Goal: Task Accomplishment & Management: Use online tool/utility

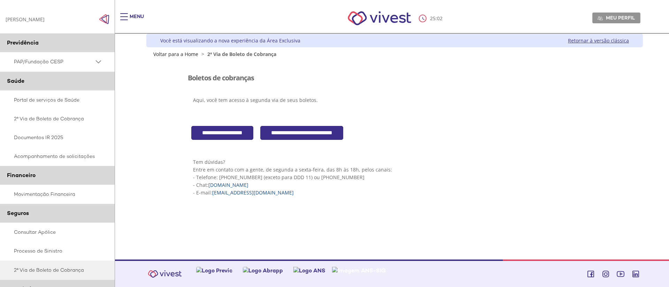
drag, startPoint x: 544, startPoint y: 109, endPoint x: 488, endPoint y: 71, distance: 67.8
click at [544, 109] on div "Aqui, você tem acesso à segunda via de seus boletos." at bounding box center [395, 103] width 414 height 22
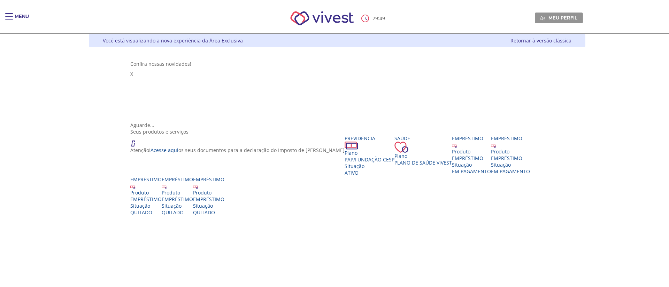
click at [7, 20] on span "Main header" at bounding box center [9, 20] width 8 height 1
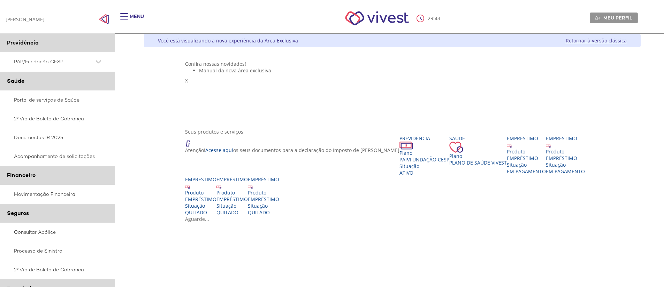
scroll to position [105, 0]
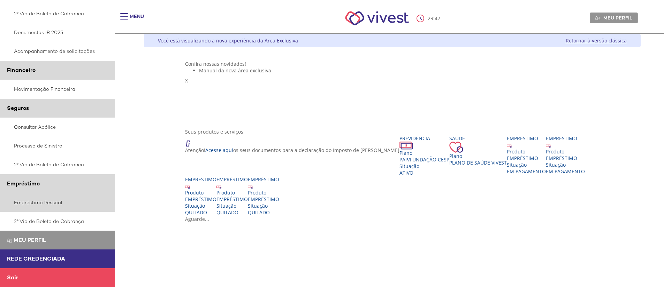
click at [47, 205] on link "Empréstimo Pessoal" at bounding box center [57, 202] width 115 height 19
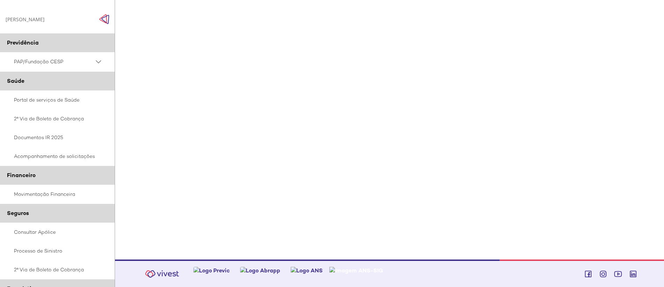
scroll to position [132, 0]
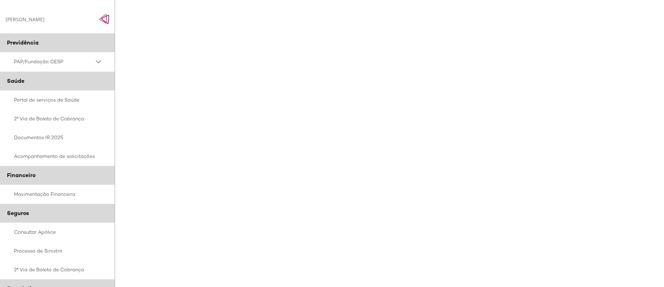
click at [624, 162] on div "Z7_0HDA14K041L1706374JTHR30P6 Empréstimos - Phoenix Finne Menu de ação do compo…" at bounding box center [392, 109] width 496 height 369
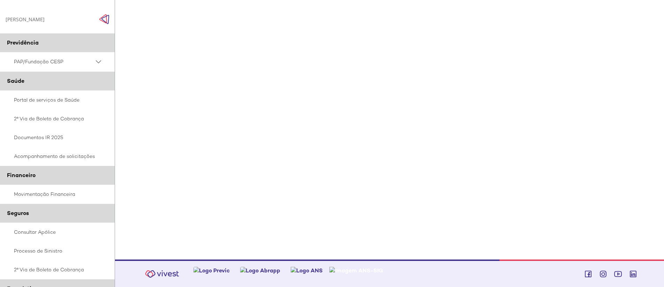
click at [623, 161] on div "Z7_0HDA14K041L1706374JTHR30P6 Empréstimos - Phoenix Finne Menu de ação do compo…" at bounding box center [392, 75] width 496 height 369
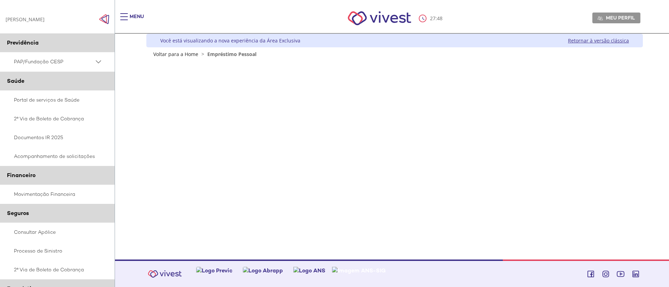
click at [409, 186] on div "Z7_0HDA14K041L1706374JTHR30P6 Empréstimos - Phoenix Finne Menu de ação do compo…" at bounding box center [395, 126] width 418 height 138
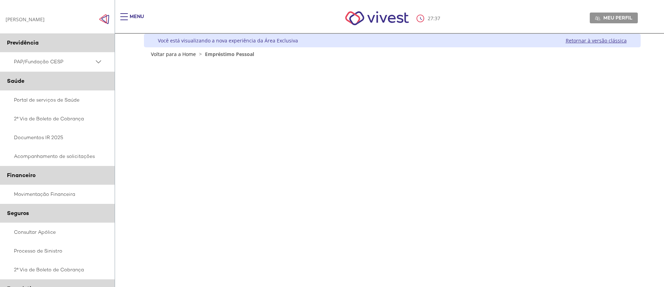
scroll to position [167, 0]
